Goal: Task Accomplishment & Management: Use online tool/utility

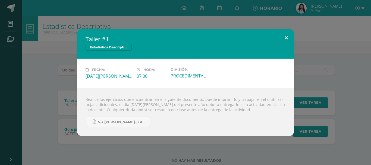
click at [289, 40] on button at bounding box center [285, 38] width 15 height 18
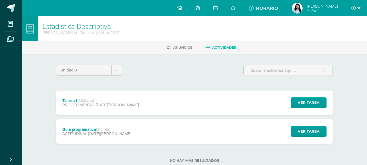
click at [184, 7] on link at bounding box center [179, 8] width 18 height 16
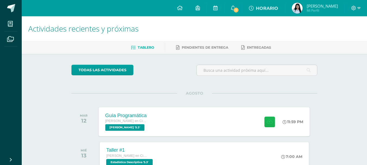
click at [270, 117] on button at bounding box center [269, 121] width 11 height 11
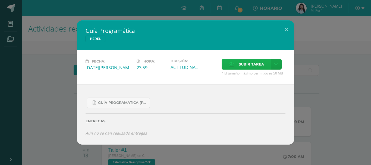
click at [240, 64] on span "Subir tarea" at bounding box center [251, 64] width 25 height 10
click at [0, 0] on input "Subir tarea" at bounding box center [0, 0] width 0 height 0
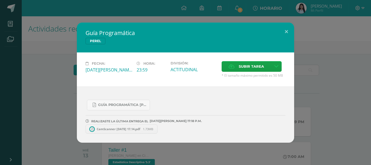
click at [113, 131] on span "CamScanner [DATE] 17.14.pdf" at bounding box center [118, 129] width 49 height 4
